Goal: Check status: Check status

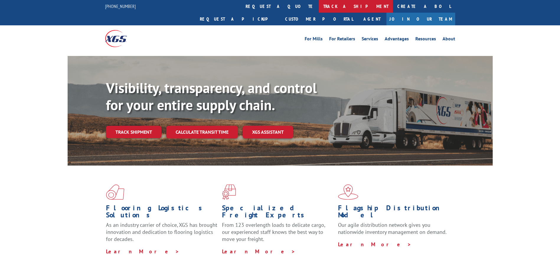
click at [319, 8] on link "track a shipment" at bounding box center [356, 6] width 74 height 13
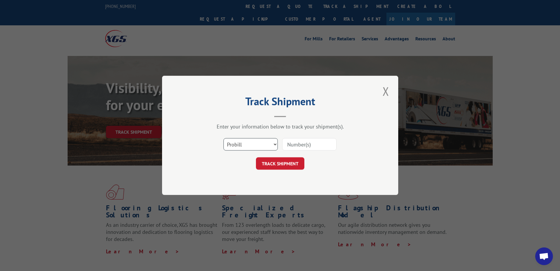
click at [272, 141] on select "Select category... Probill BOL PO" at bounding box center [250, 145] width 54 height 12
select select "po"
click at [223, 139] on select "Select category... Probill BOL PO" at bounding box center [250, 145] width 54 height 12
click at [296, 148] on input at bounding box center [309, 145] width 54 height 12
type input "rp508467"
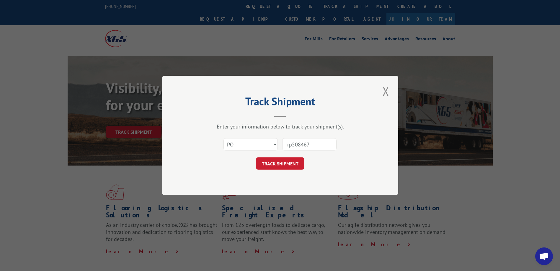
click button "TRACK SHIPMENT" at bounding box center [280, 164] width 48 height 12
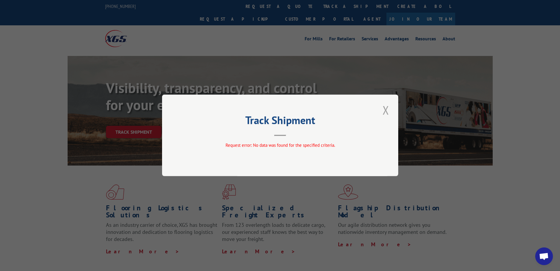
click at [387, 110] on button "Close modal" at bounding box center [386, 110] width 10 height 16
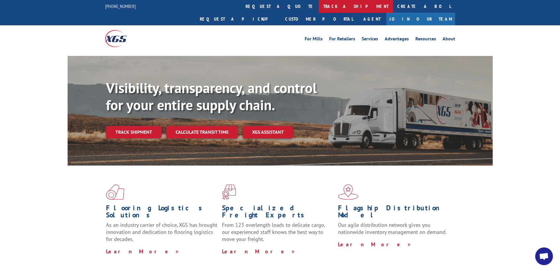
click at [319, 10] on link "track a shipment" at bounding box center [356, 6] width 74 height 13
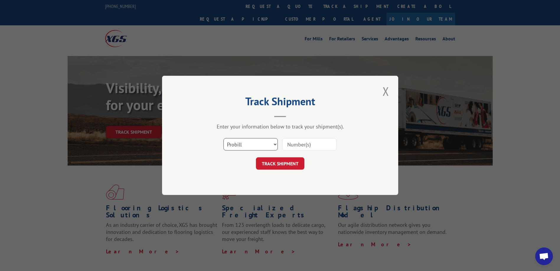
click at [272, 147] on select "Select category... Probill BOL PO" at bounding box center [250, 145] width 54 height 12
select select "po"
click at [223, 139] on select "Select category... Probill BOL PO" at bounding box center [250, 145] width 54 height 12
click at [310, 147] on input at bounding box center [309, 145] width 54 height 12
type input "cg508467"
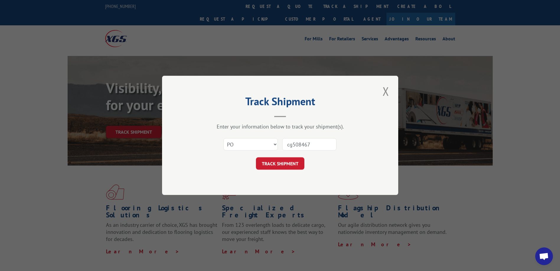
click button "TRACK SHIPMENT" at bounding box center [280, 164] width 48 height 12
